Goal: Transaction & Acquisition: Purchase product/service

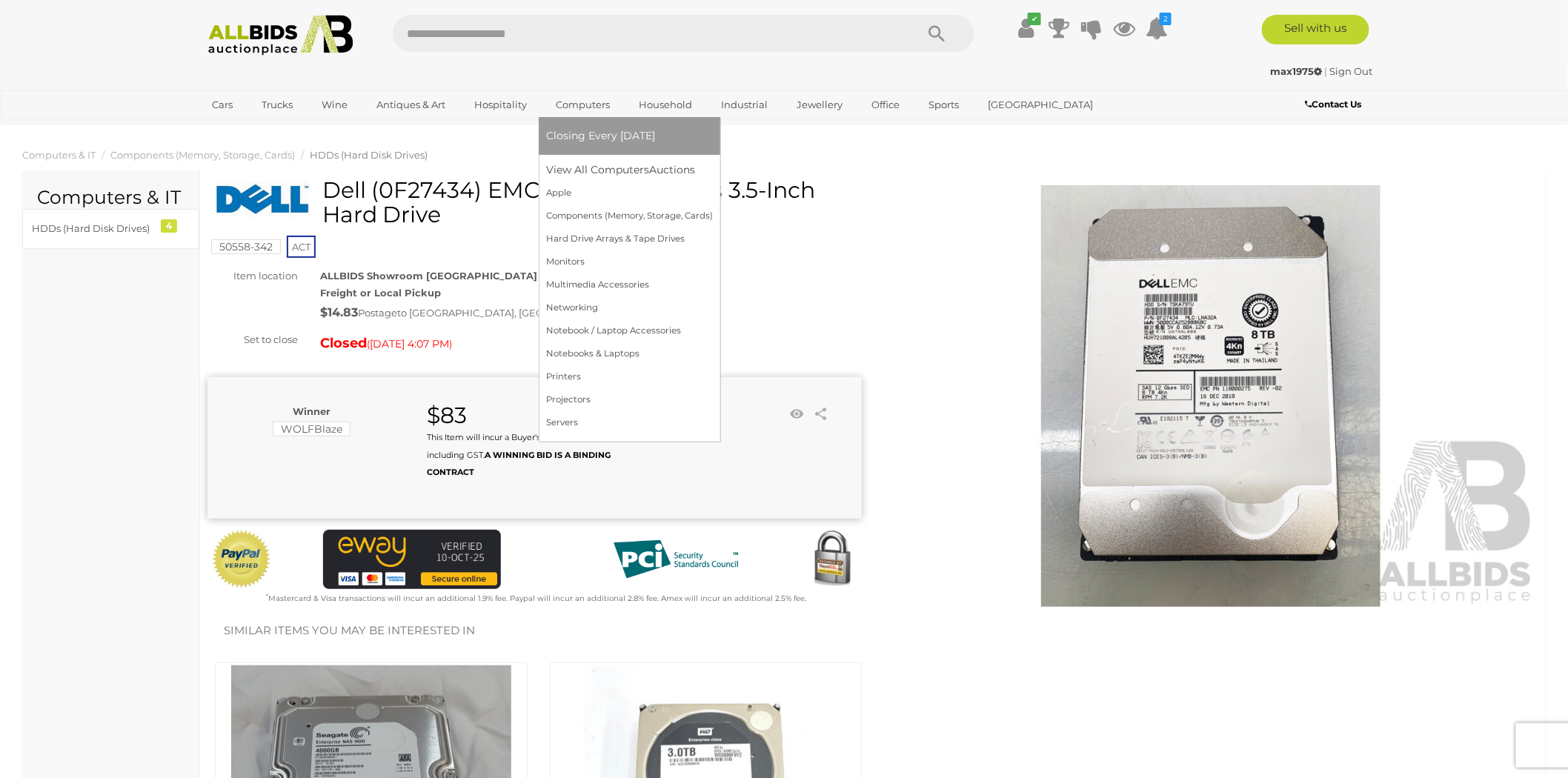
click at [574, 105] on link "Computers" at bounding box center [583, 104] width 73 height 24
click at [609, 135] on span "Closing Every [DATE]" at bounding box center [600, 135] width 109 height 13
